Goal: Book appointment/travel/reservation

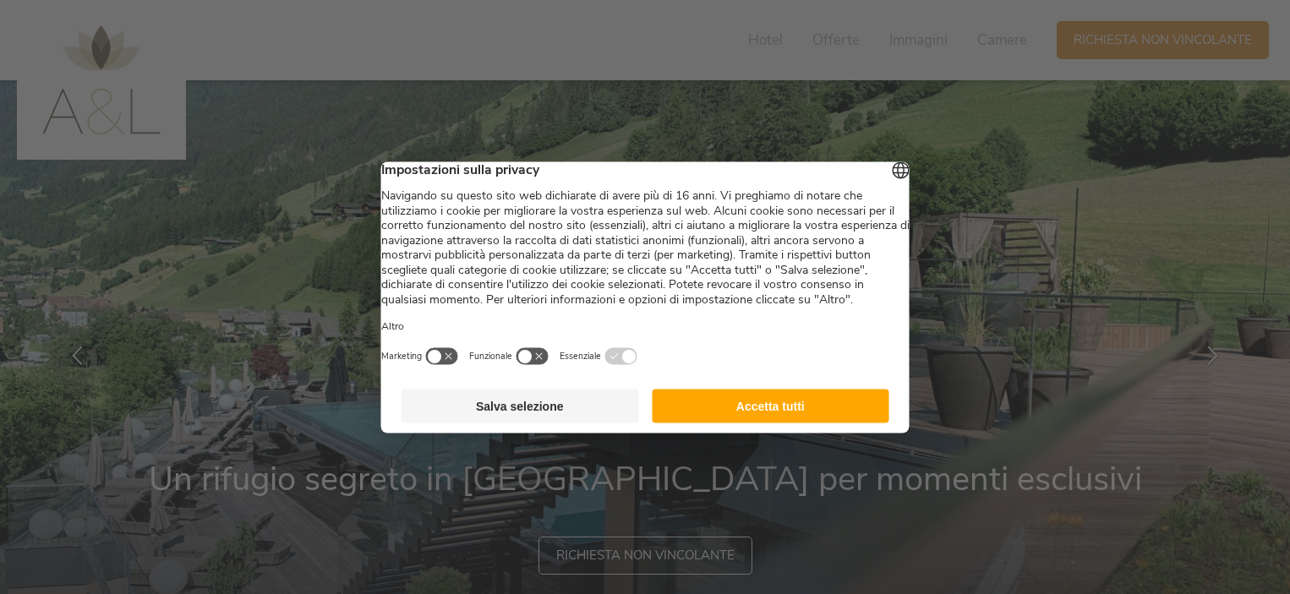
click at [755, 410] on button "Accetta tutti" at bounding box center [771, 406] width 238 height 34
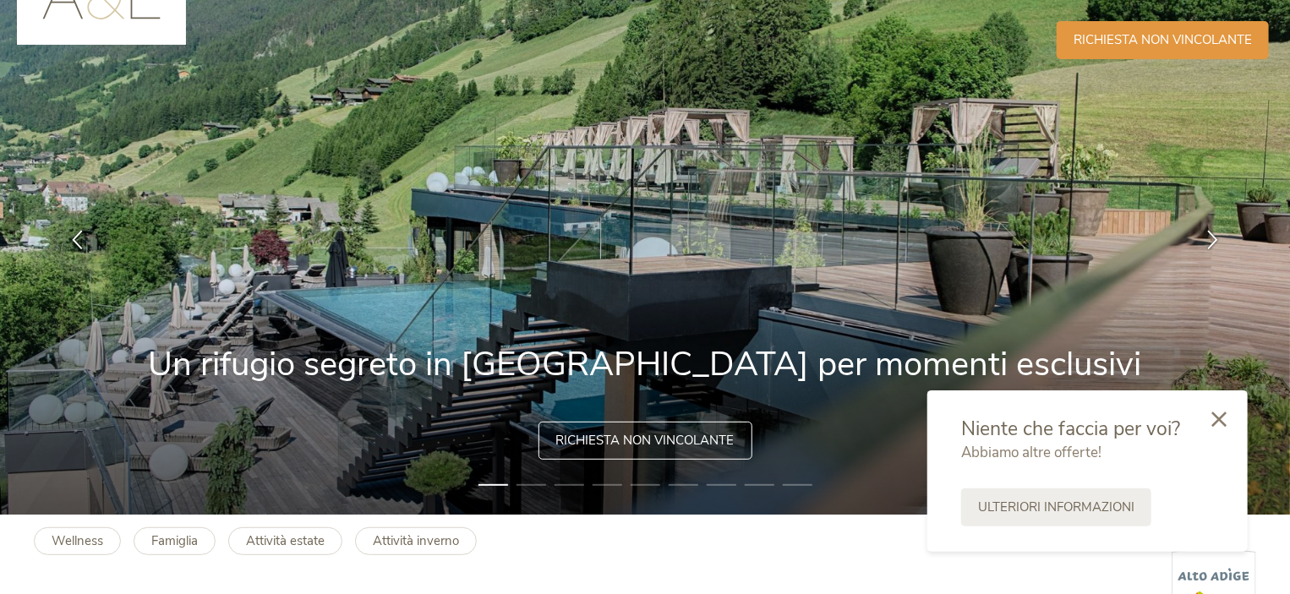
scroll to position [423, 0]
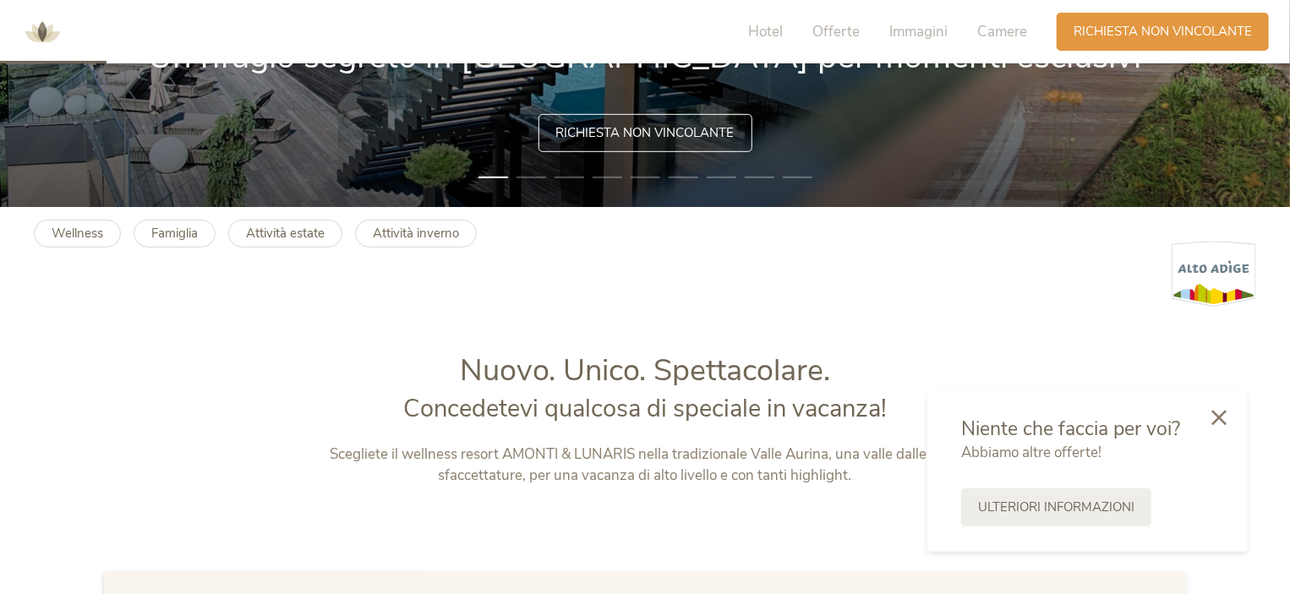
click at [1227, 414] on icon at bounding box center [1219, 417] width 15 height 15
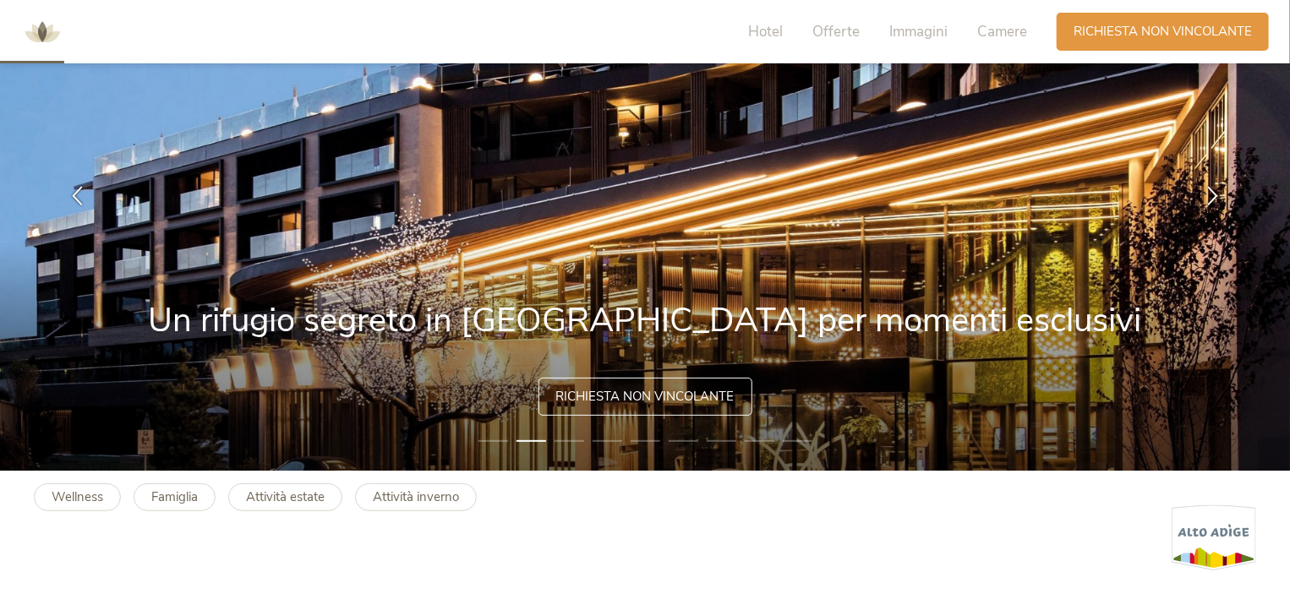
scroll to position [254, 0]
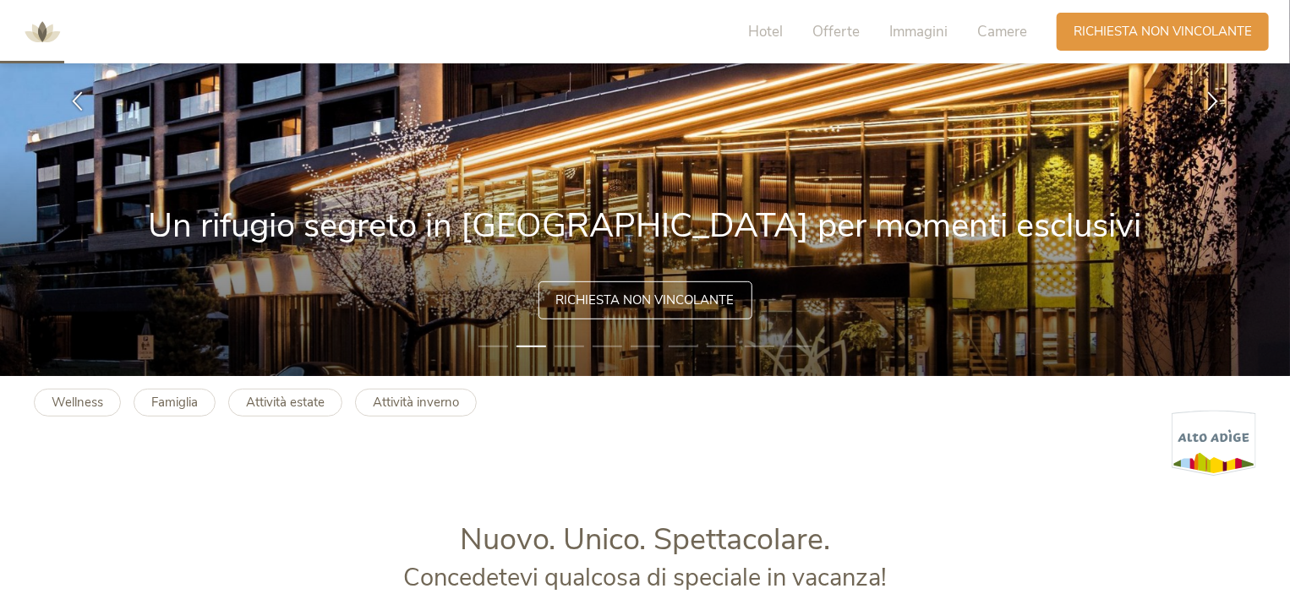
click at [593, 298] on span "Richiesta non vincolante" at bounding box center [645, 301] width 178 height 18
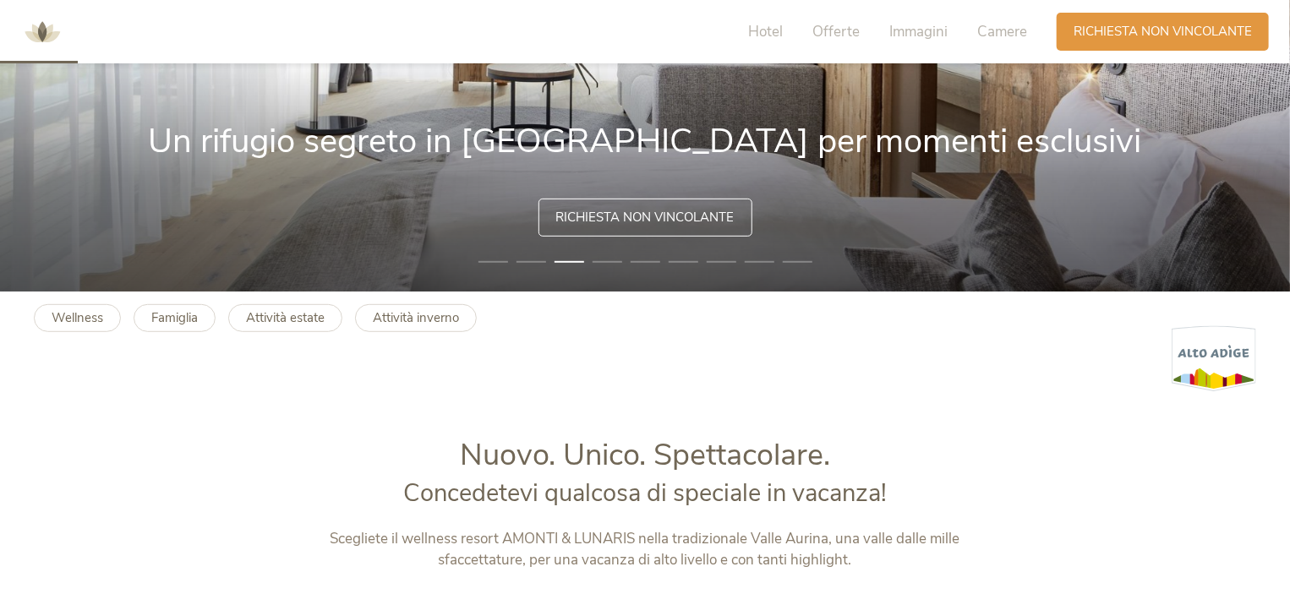
scroll to position [85, 0]
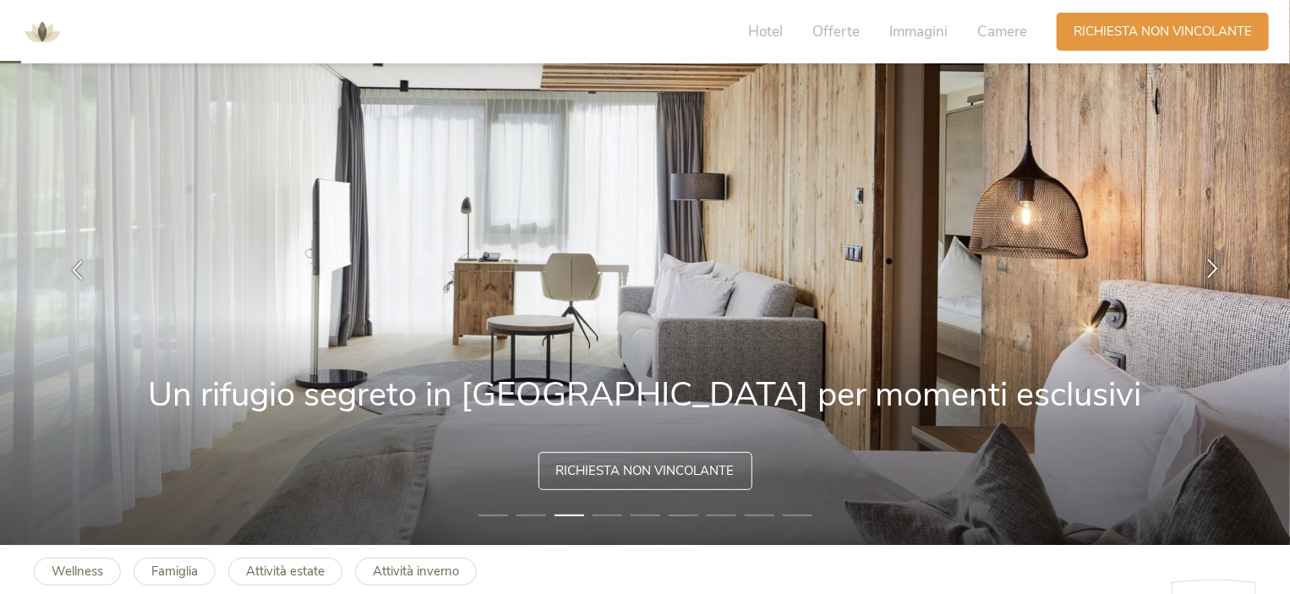
click at [1209, 256] on div at bounding box center [1212, 270] width 53 height 53
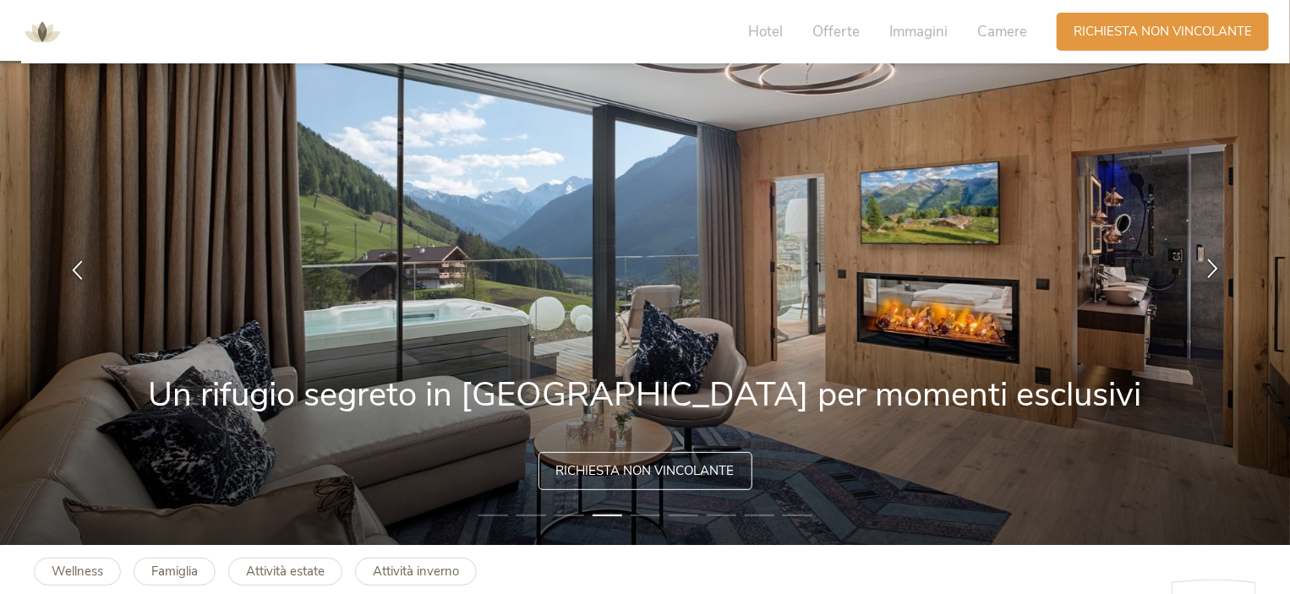
click at [1209, 256] on div at bounding box center [1212, 270] width 53 height 53
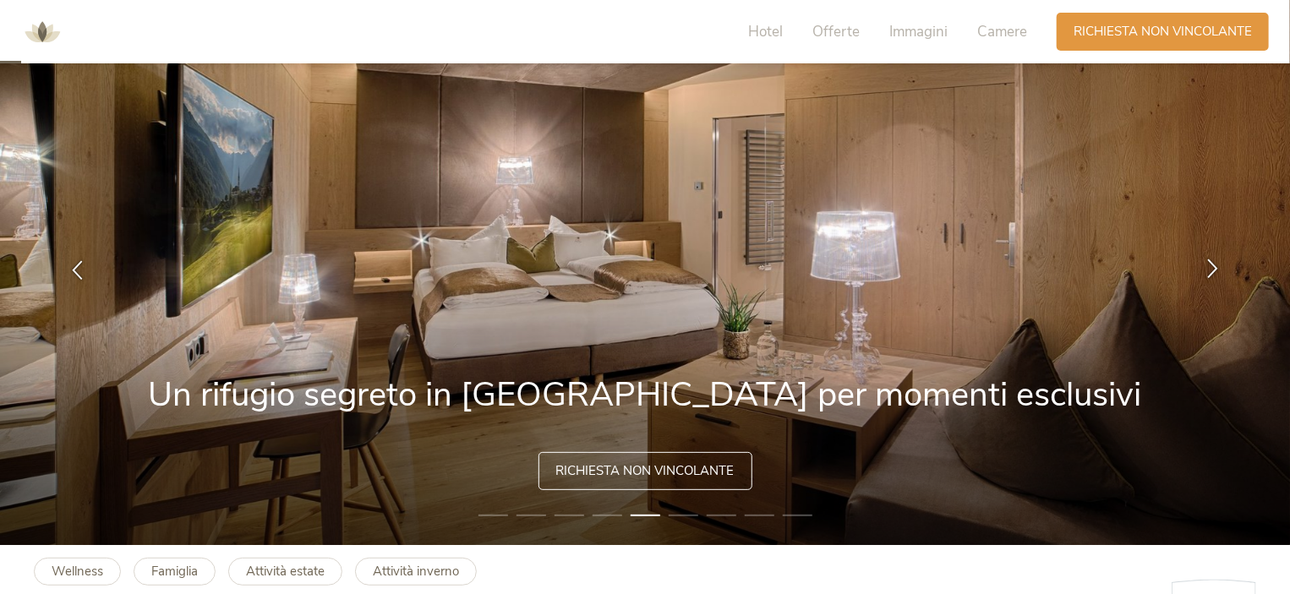
click at [1209, 256] on div at bounding box center [1212, 270] width 53 height 53
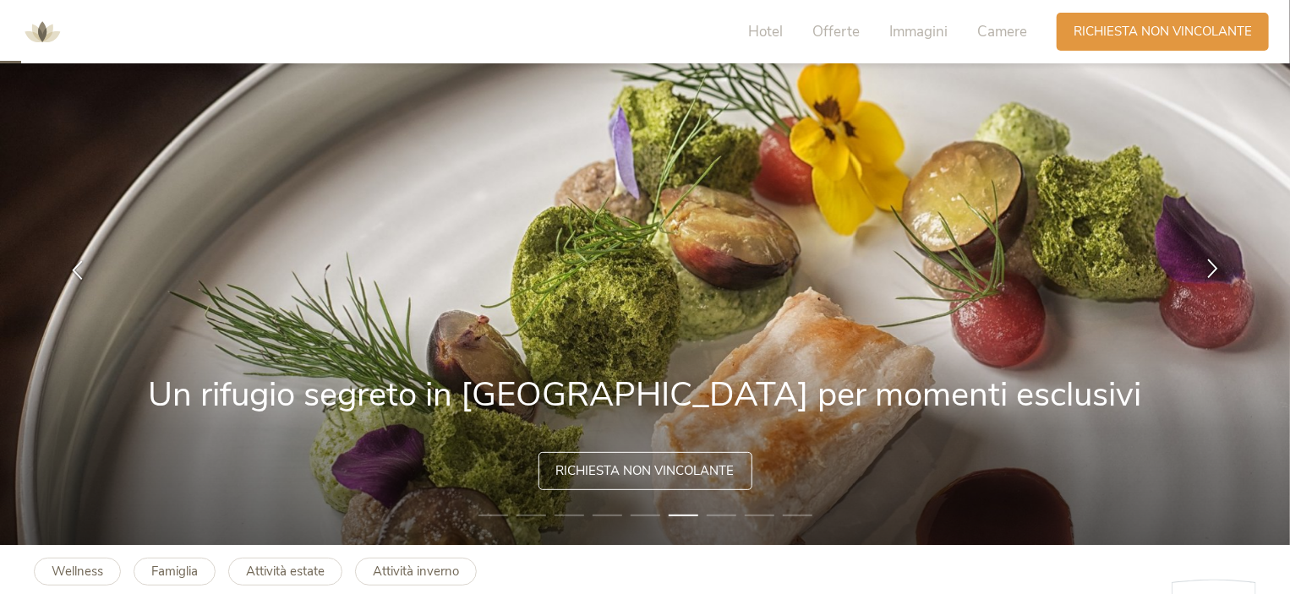
click at [1209, 256] on div at bounding box center [1212, 270] width 53 height 53
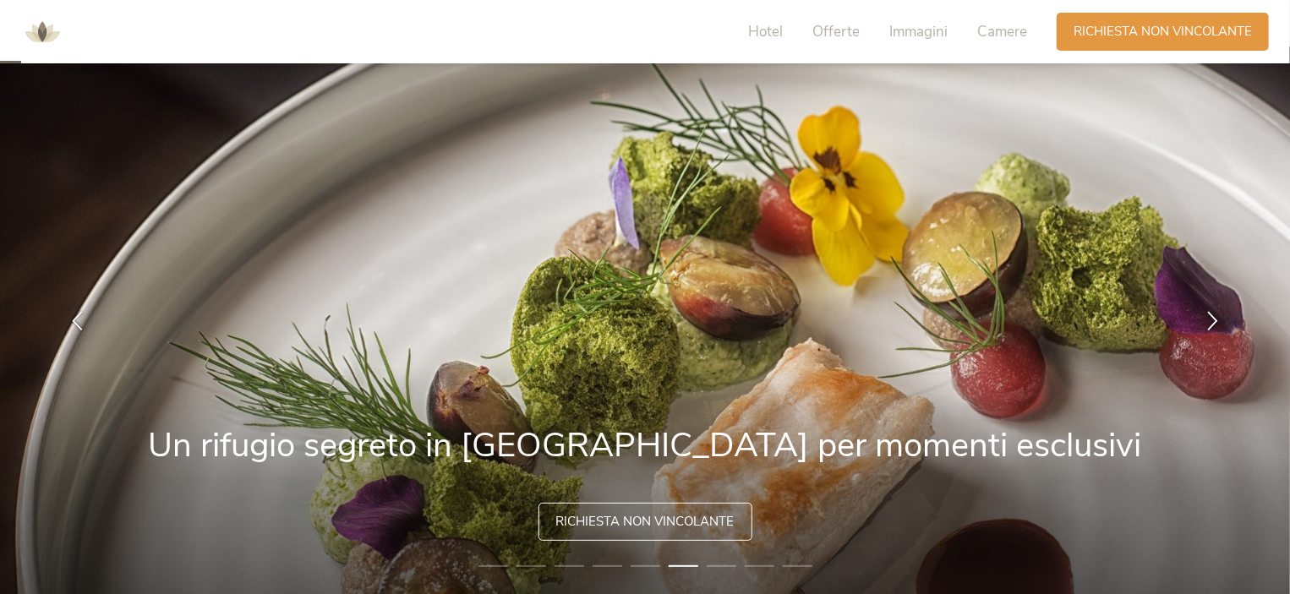
scroll to position [0, 0]
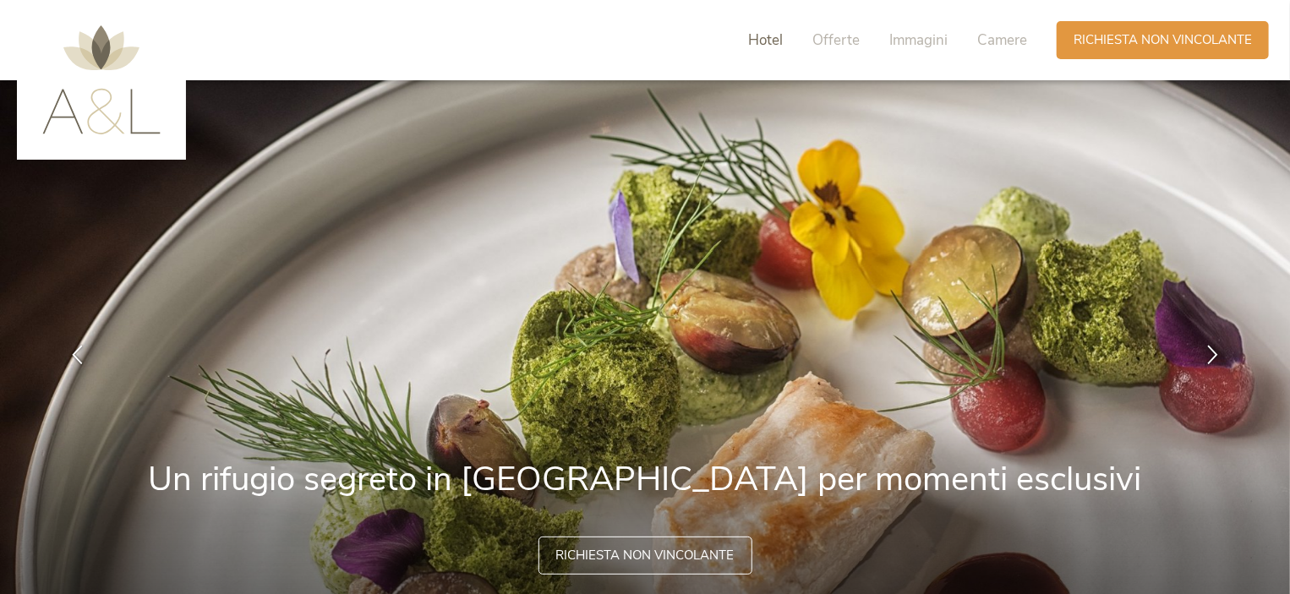
click at [763, 35] on span "Hotel" at bounding box center [765, 39] width 35 height 19
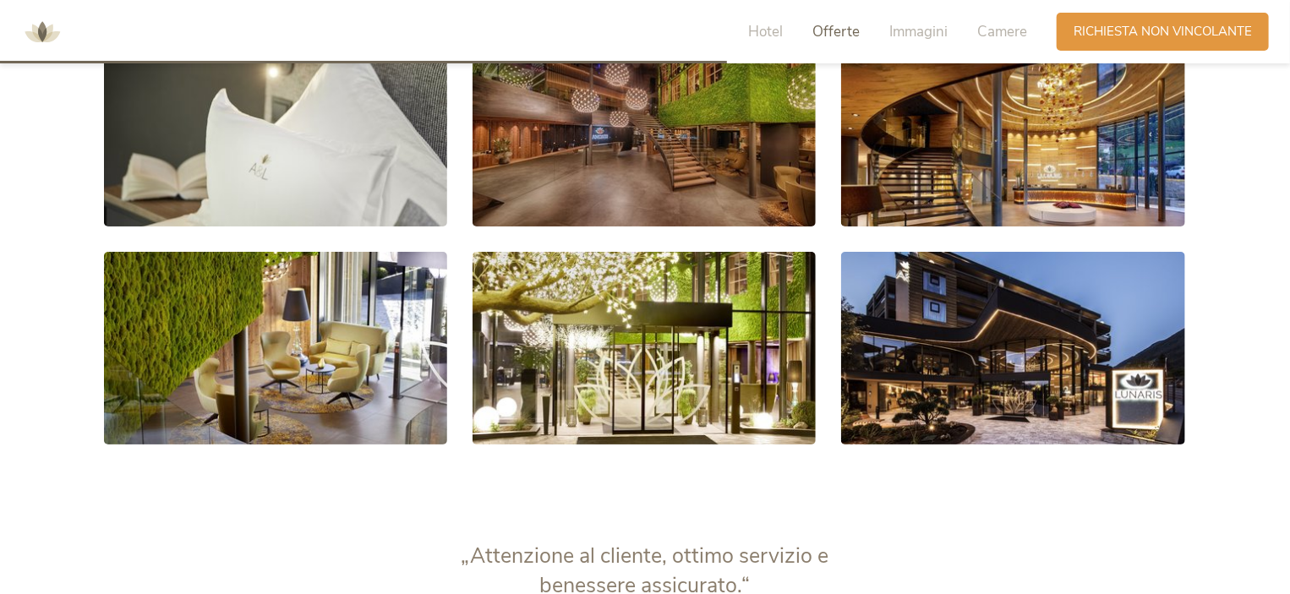
scroll to position [2717, 0]
